Goal: Transaction & Acquisition: Purchase product/service

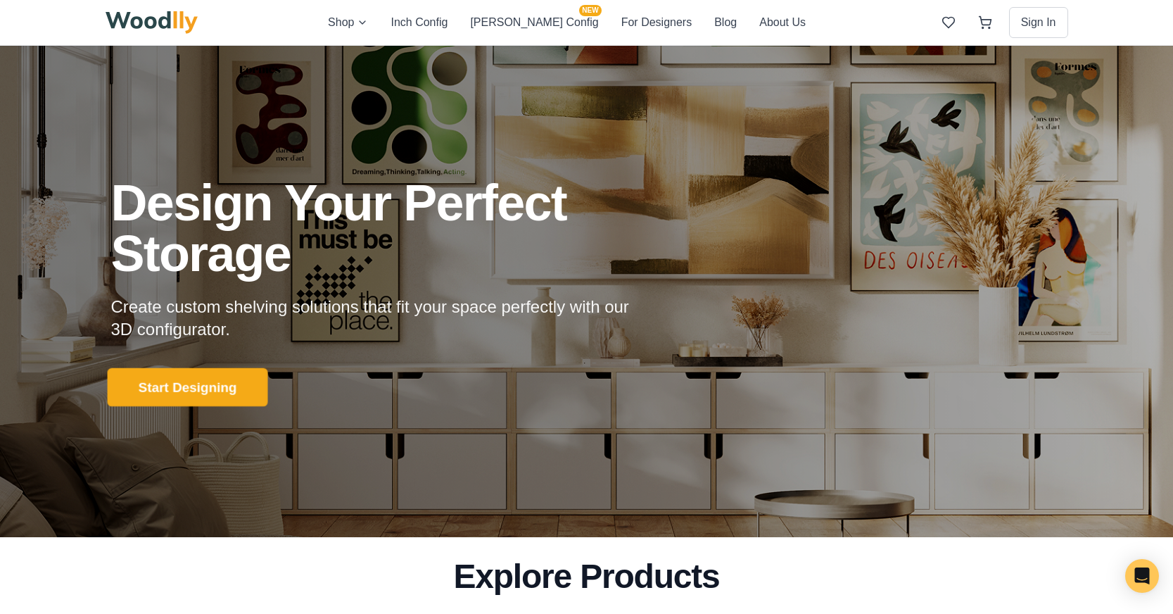
click at [174, 388] on button "Start Designing" at bounding box center [187, 386] width 160 height 39
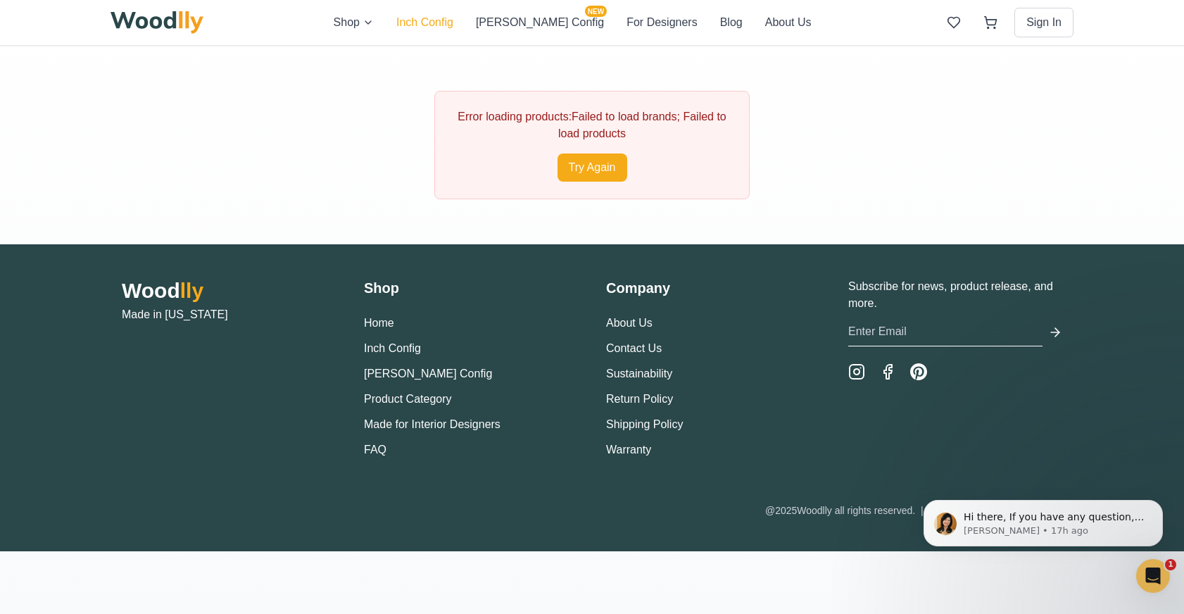
click at [453, 19] on button "Inch Config" at bounding box center [424, 22] width 57 height 17
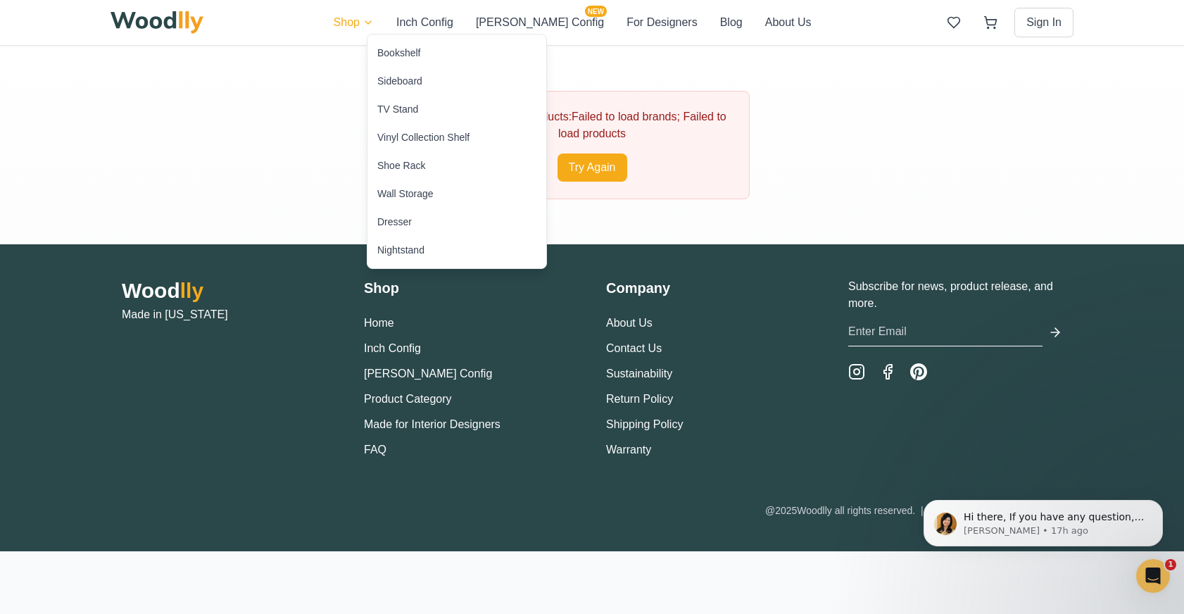
click at [401, 22] on html "Shop Inch Config Cella Config NEW For Designers Blog About Us Sign In Error loa…" at bounding box center [592, 307] width 1184 height 614
click at [401, 51] on div "Bookshelf" at bounding box center [398, 53] width 43 height 14
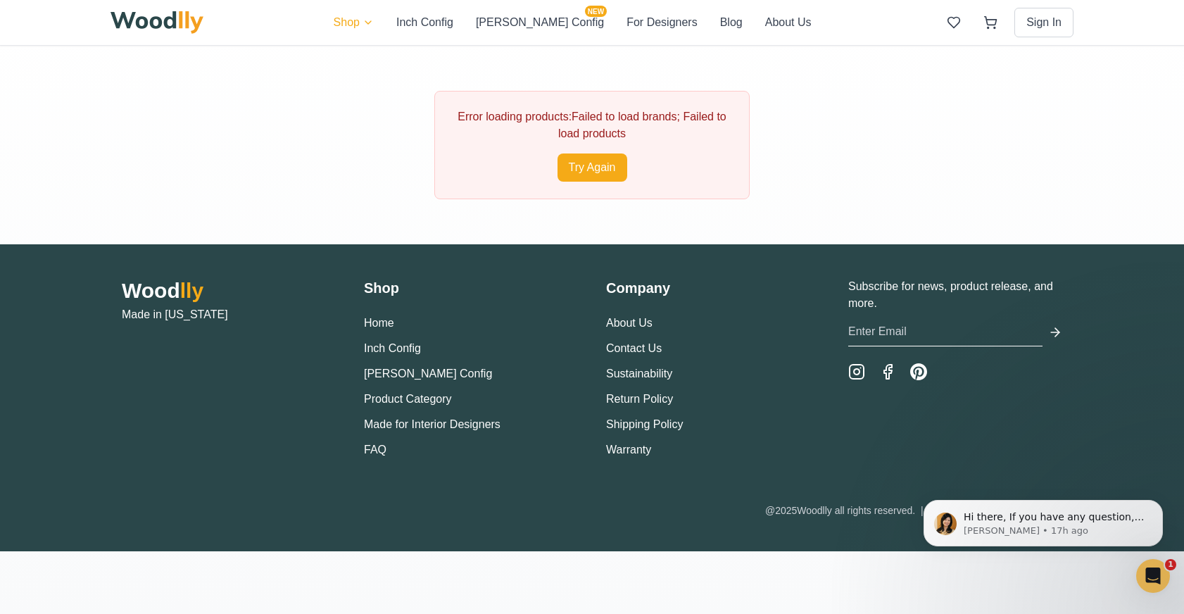
click at [401, 21] on html "Shop Inch Config [PERSON_NAME] Config NEW For Designers Blog About Us Sign In E…" at bounding box center [592, 307] width 1184 height 614
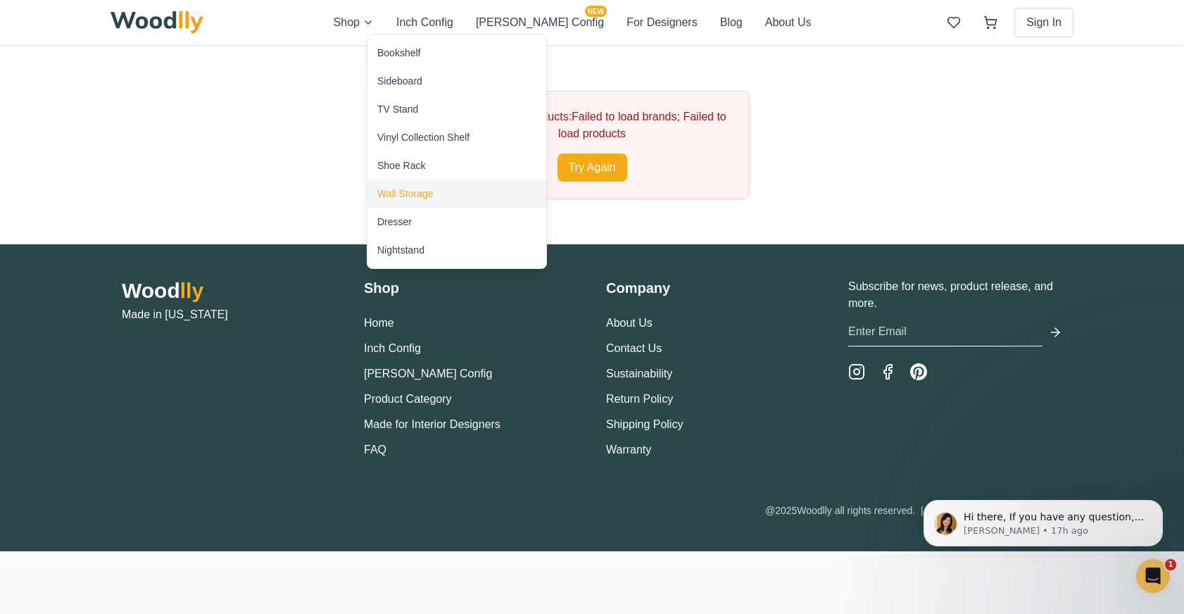
click at [406, 193] on div "Wall Storage" at bounding box center [405, 193] width 56 height 14
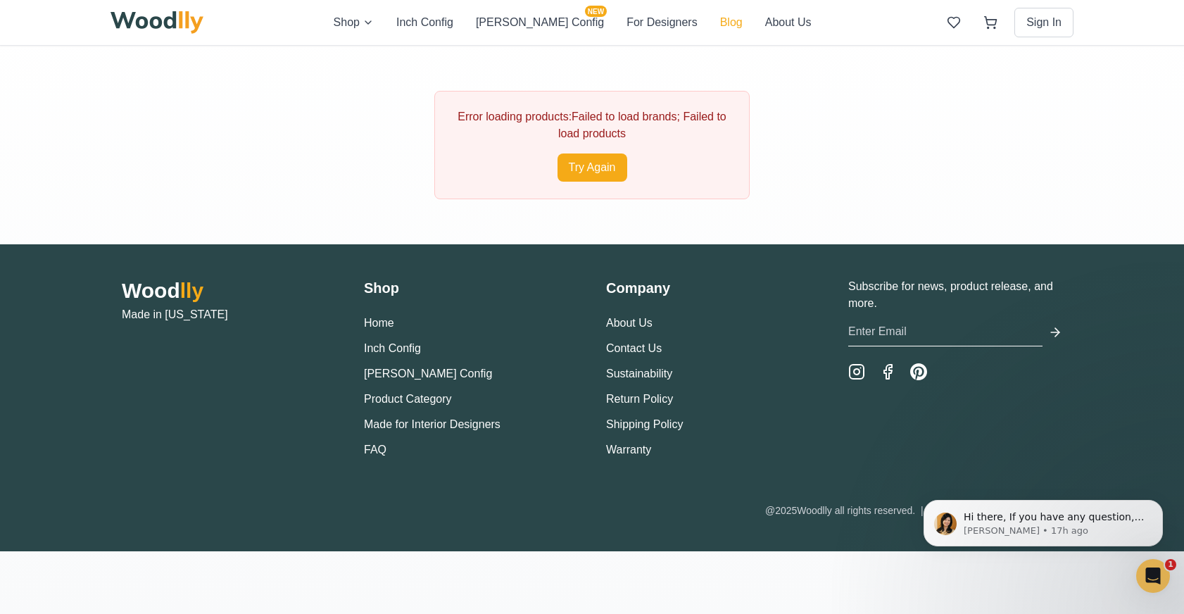
click at [720, 27] on button "Blog" at bounding box center [731, 22] width 23 height 17
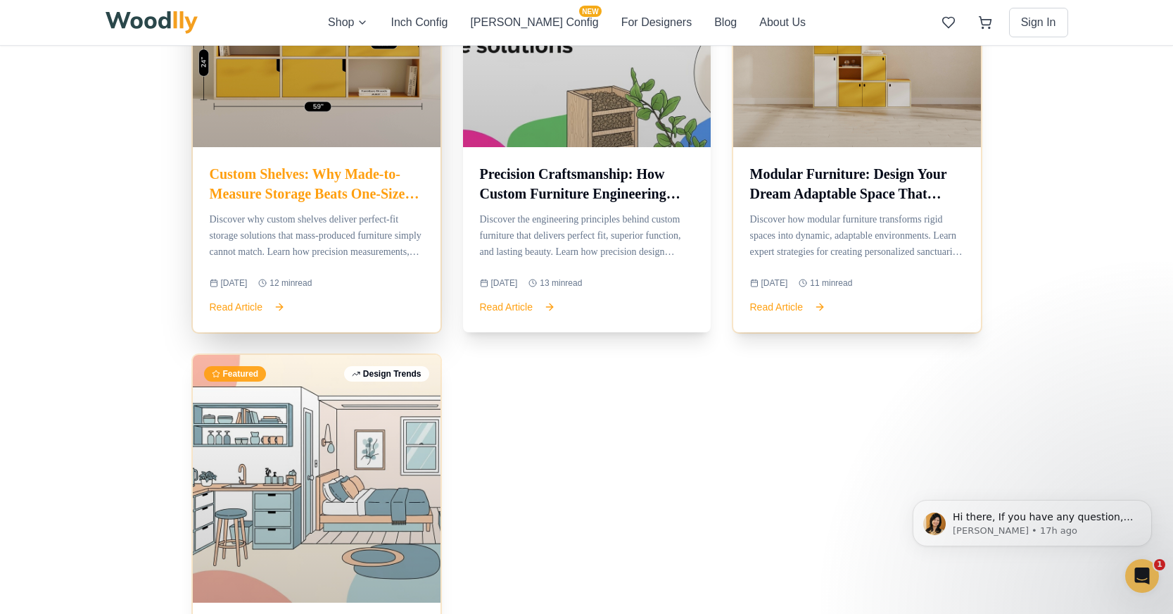
scroll to position [2955, 0]
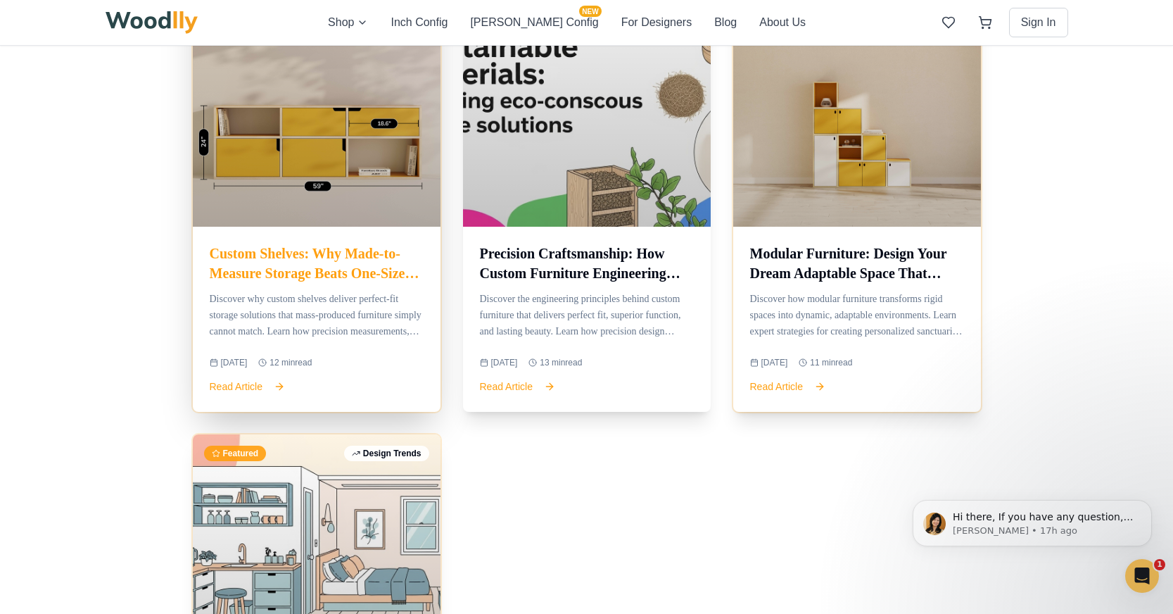
click at [279, 256] on h3 "Custom Shelves: Why Made-to-Measure Storage Beats One-Size-Fits-All Every Time" at bounding box center [317, 262] width 214 height 39
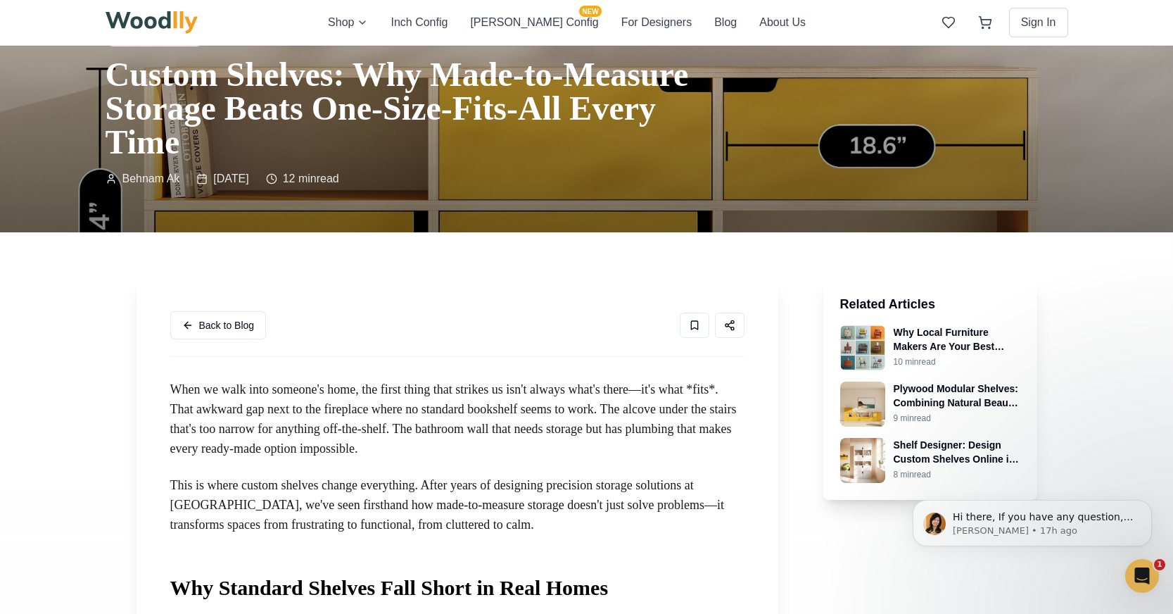
scroll to position [70, 0]
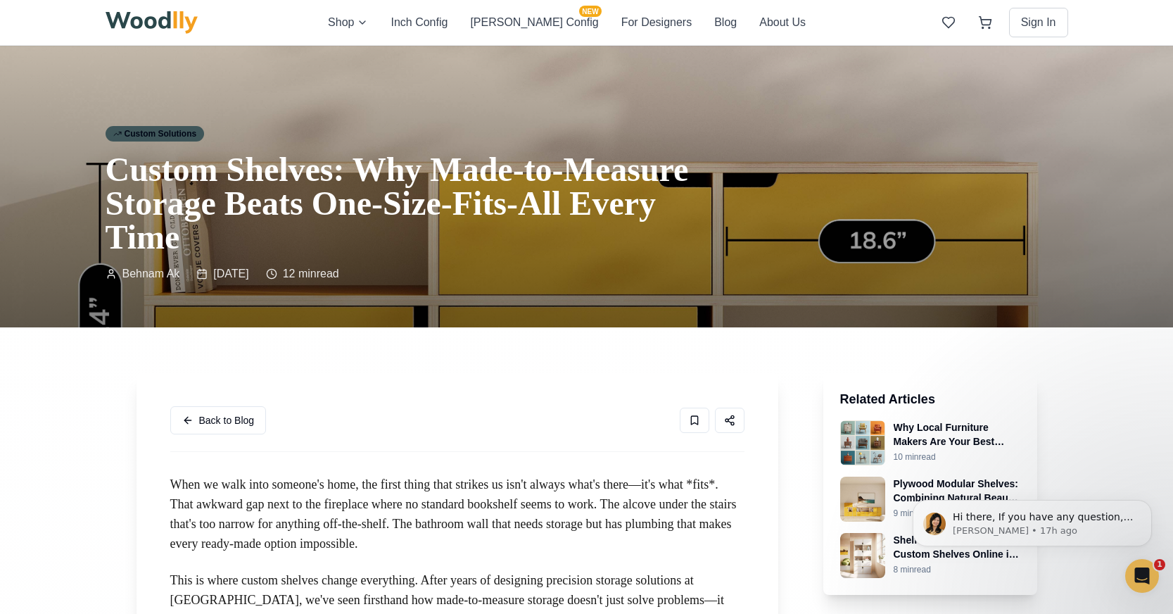
click at [175, 132] on div "Custom Solutions" at bounding box center [155, 133] width 99 height 15
click at [167, 132] on div "Custom Solutions" at bounding box center [155, 133] width 99 height 15
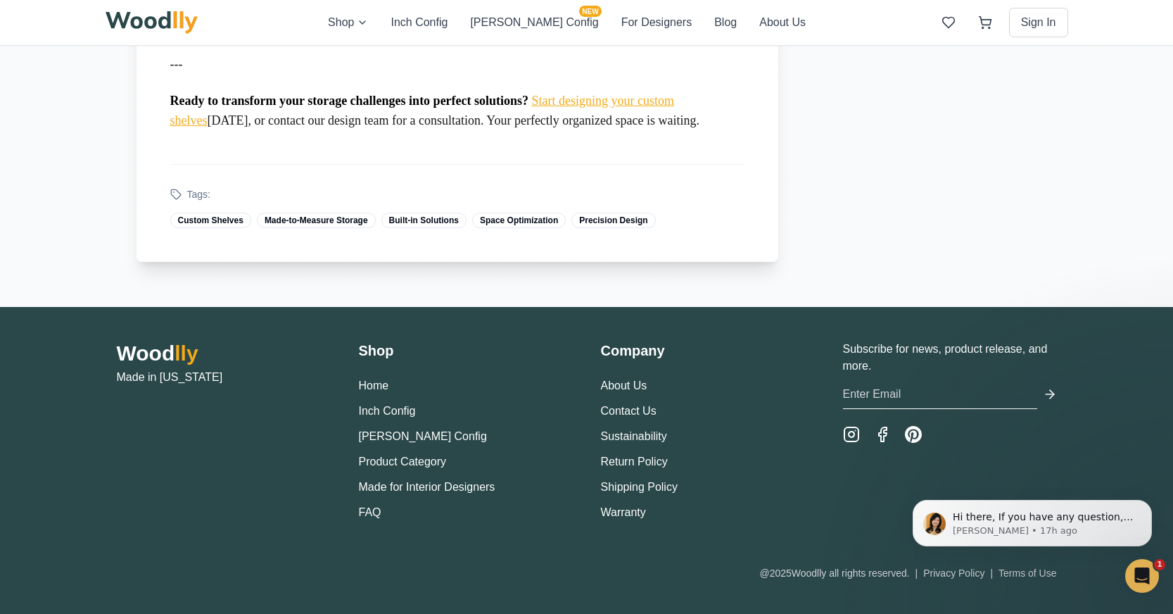
scroll to position [6905, 0]
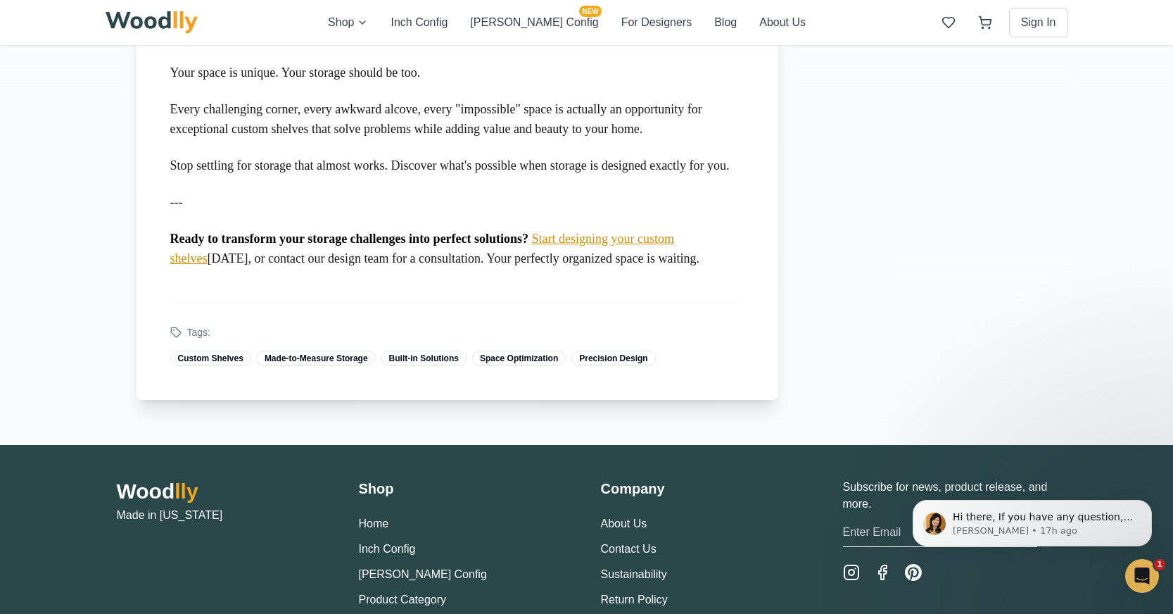
click at [663, 265] on link "Start designing your custom shelves" at bounding box center [422, 248] width 505 height 34
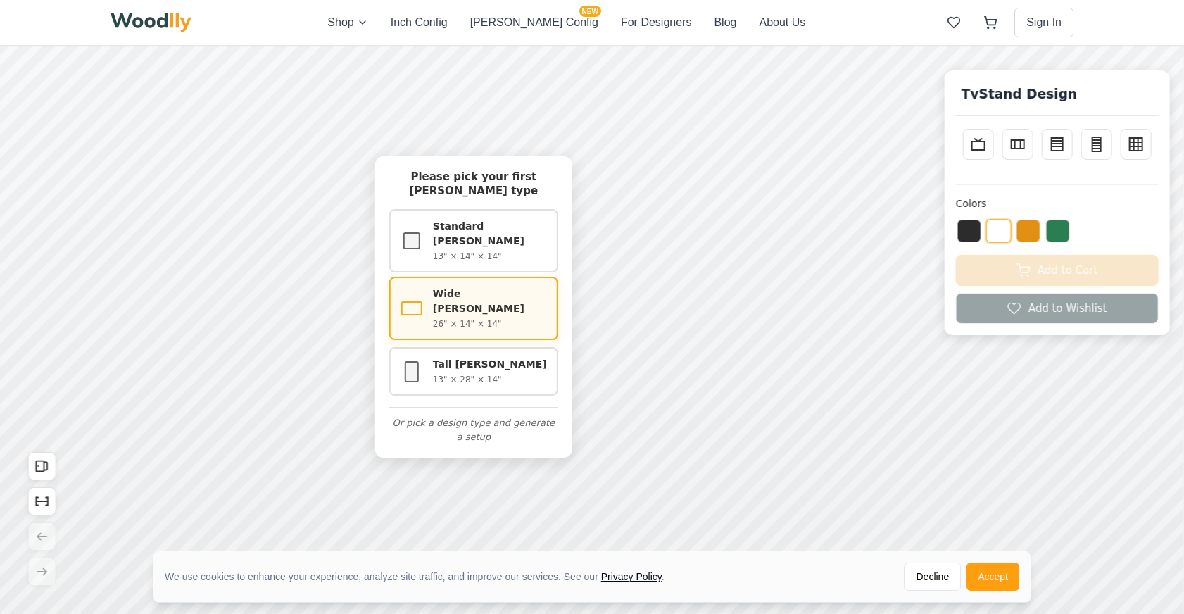
click at [471, 301] on div "Wide [PERSON_NAME] 26" × 14" × 14"" at bounding box center [490, 308] width 115 height 44
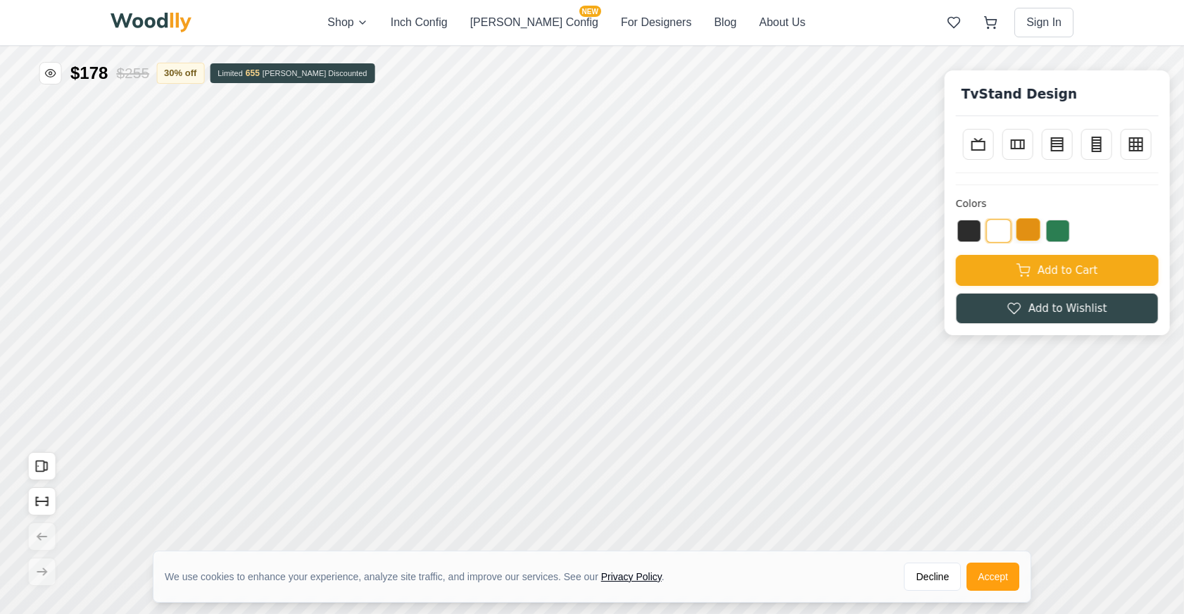
click at [1028, 228] on button at bounding box center [1028, 229] width 24 height 23
click at [1062, 231] on button at bounding box center [1058, 229] width 24 height 23
click at [972, 229] on button at bounding box center [969, 229] width 24 height 23
click at [1129, 146] on rect at bounding box center [1135, 143] width 13 height 13
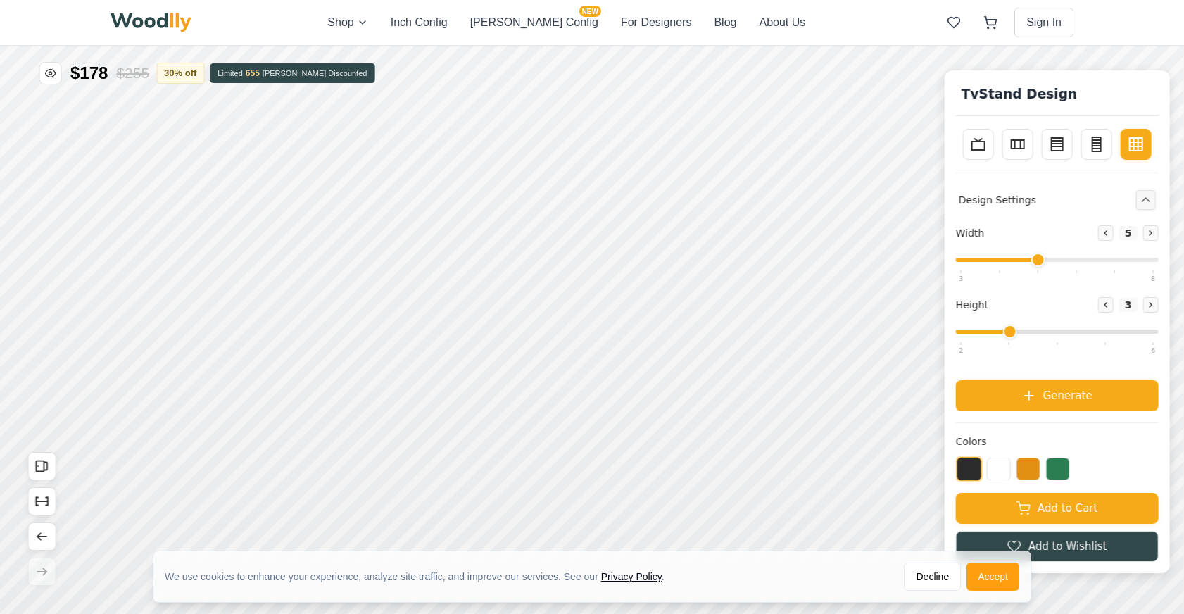
type input "4"
drag, startPoint x: 1000, startPoint y: 258, endPoint x: 1017, endPoint y: 262, distance: 17.4
click at [1017, 262] on input "range" at bounding box center [1057, 260] width 203 height 4
click at [1008, 576] on button "Accept" at bounding box center [992, 576] width 53 height 28
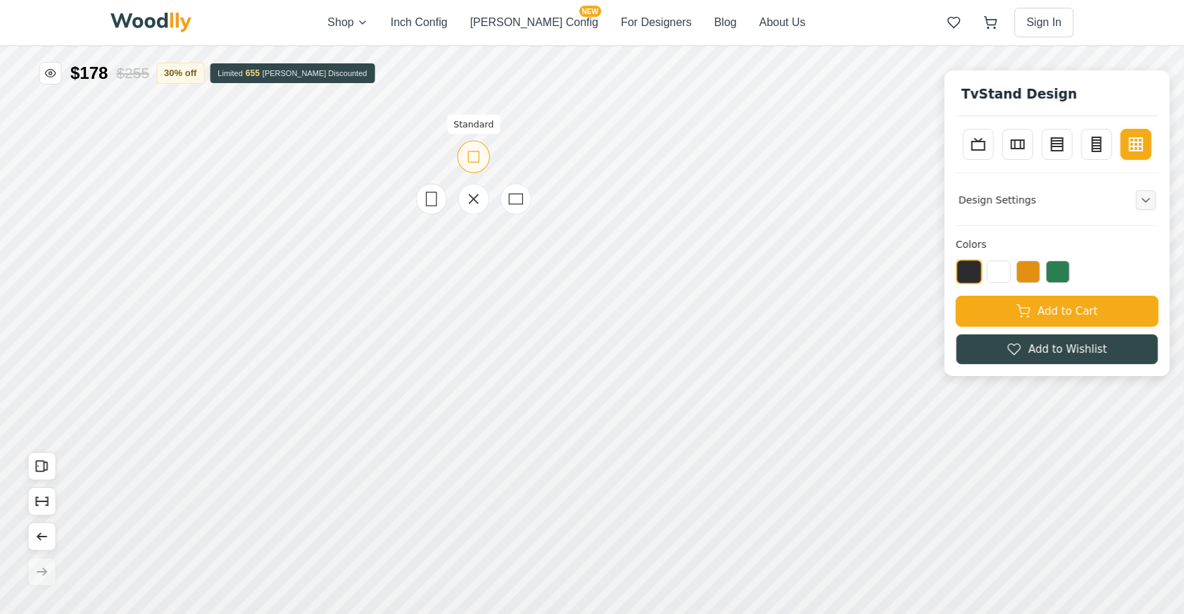
click at [471, 151] on rect at bounding box center [473, 156] width 11 height 11
click at [393, 22] on div "Shop Inch Config [PERSON_NAME] Config NEW For Designers Blog About Us Sign In S…" at bounding box center [592, 307] width 1184 height 614
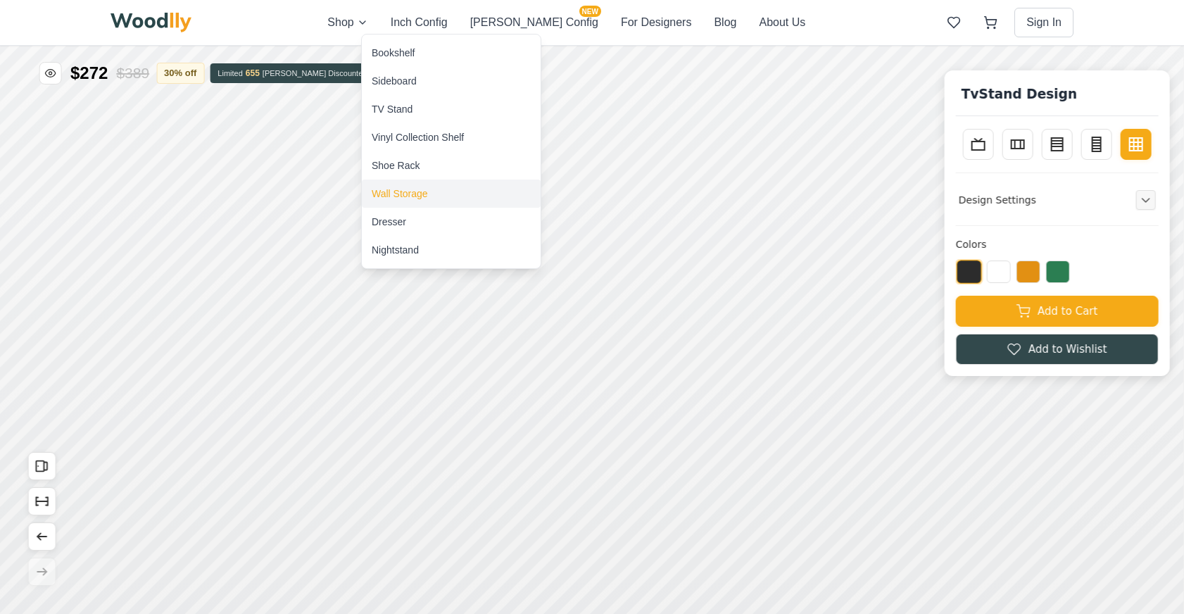
click at [398, 196] on div "Wall Storage" at bounding box center [400, 193] width 56 height 14
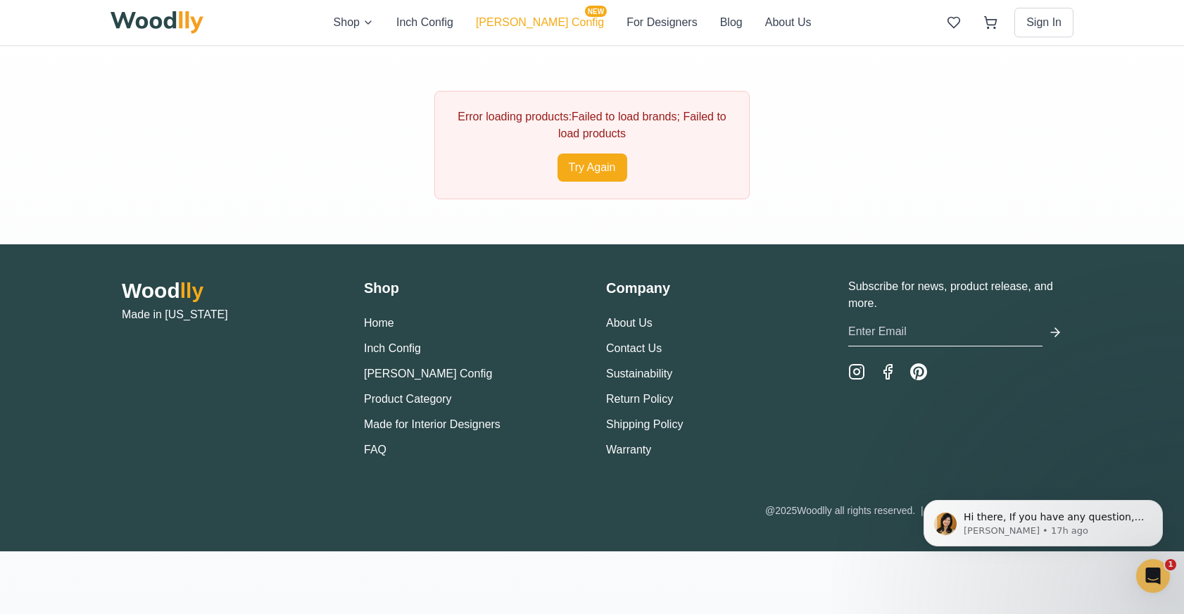
click at [528, 16] on button "[PERSON_NAME] Config NEW" at bounding box center [540, 22] width 128 height 17
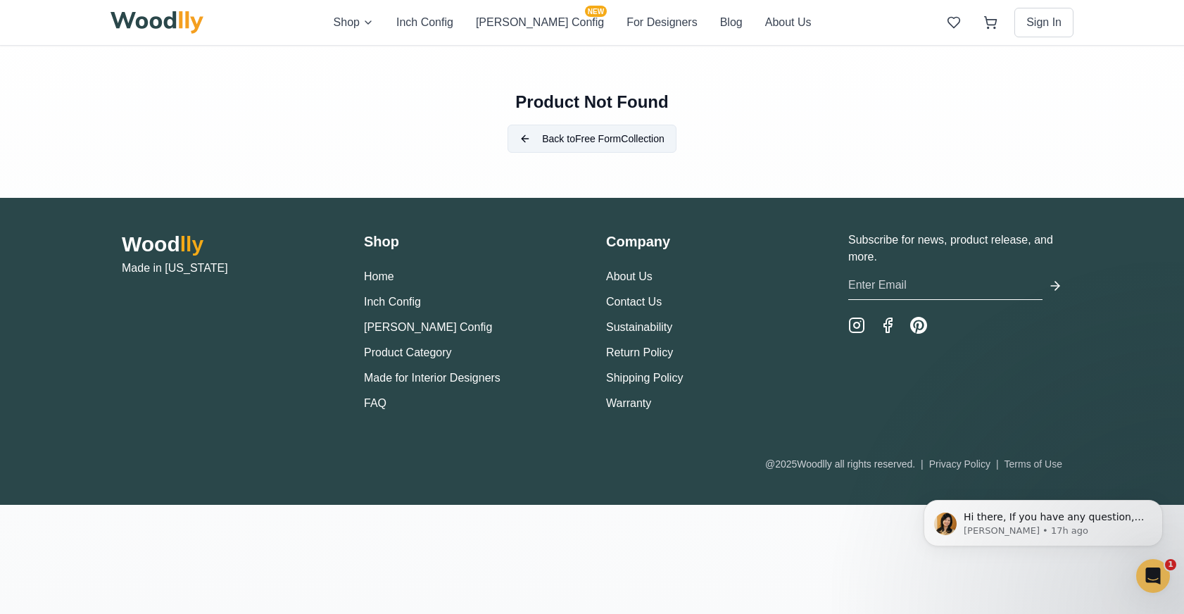
click at [588, 139] on button "Back to Free Form Collection" at bounding box center [591, 139] width 169 height 28
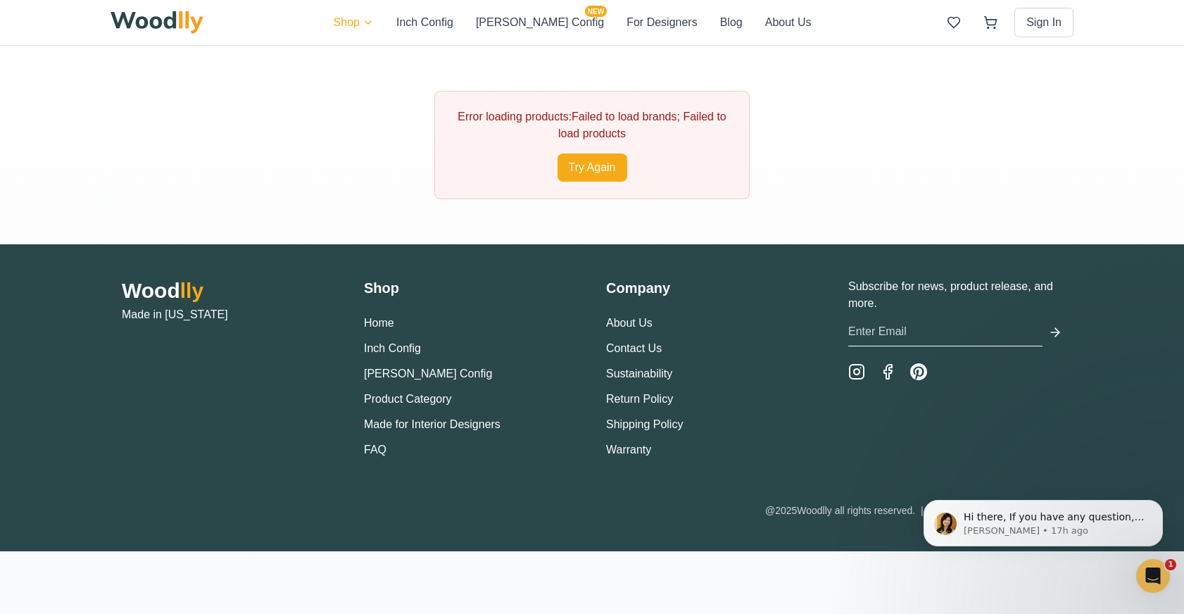
click at [395, 24] on html "Shop Inch Config [PERSON_NAME] Config NEW For Designers Blog About Us Sign In E…" at bounding box center [592, 307] width 1184 height 614
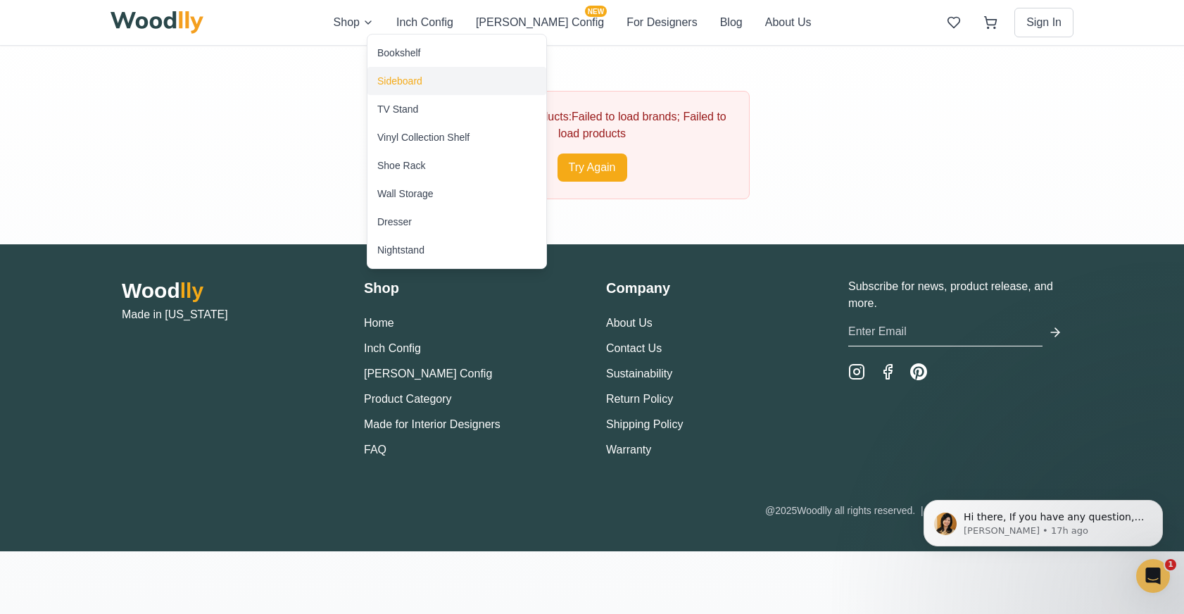
click at [397, 80] on div "Sideboard" at bounding box center [399, 81] width 45 height 14
